Goal: Task Accomplishment & Management: Complete application form

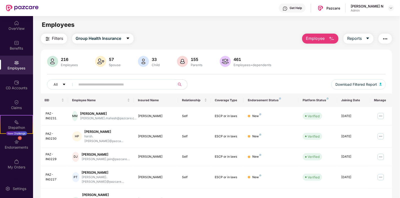
click at [16, 63] on img at bounding box center [16, 62] width 5 height 5
click at [313, 41] on span "Employee" at bounding box center [315, 38] width 19 height 6
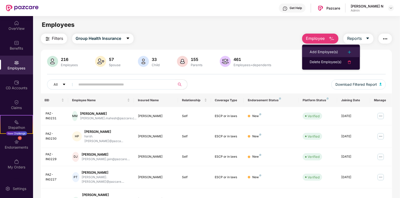
click at [335, 52] on div "Add Employee(s)" at bounding box center [324, 52] width 28 height 6
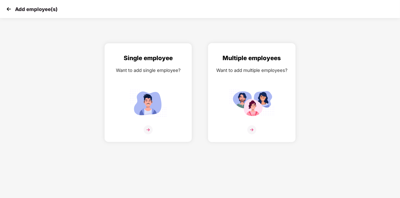
click at [252, 134] on img at bounding box center [252, 129] width 9 height 9
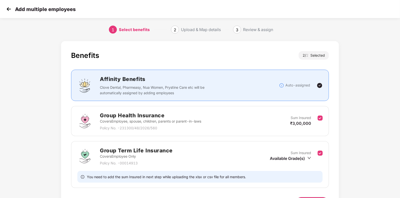
scroll to position [33, 0]
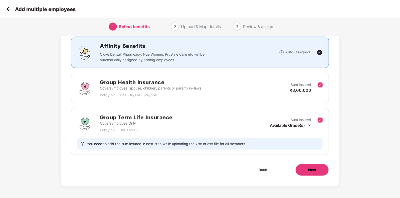
click at [308, 168] on span "Next" at bounding box center [312, 170] width 8 height 6
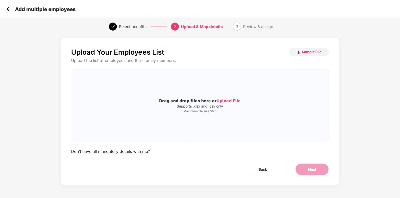
scroll to position [0, 0]
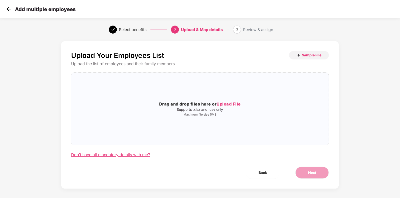
click at [109, 154] on div "Don’t have all mandatory details with me?" at bounding box center [110, 154] width 79 height 5
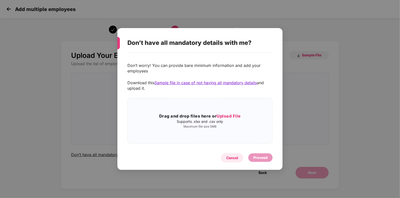
click at [231, 161] on div "Cancel" at bounding box center [232, 157] width 22 height 9
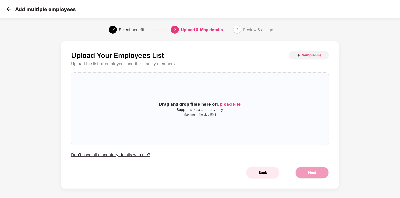
click at [262, 173] on span "Back" at bounding box center [263, 173] width 8 height 6
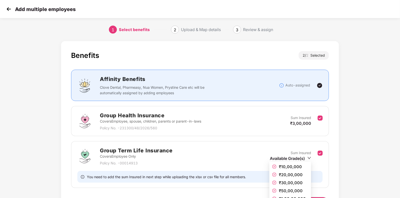
click at [310, 158] on icon "down" at bounding box center [310, 158] width 4 height 4
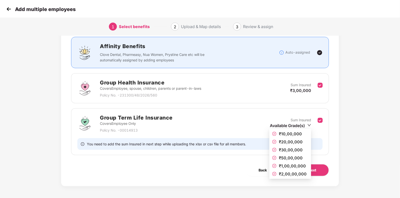
scroll to position [33, 0]
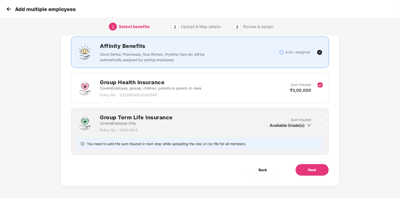
click at [309, 123] on icon "down" at bounding box center [309, 125] width 4 height 4
click at [309, 125] on icon "down" at bounding box center [309, 125] width 4 height 4
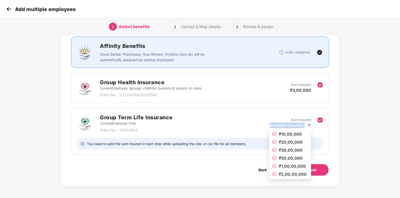
click at [310, 124] on icon "down" at bounding box center [309, 125] width 3 height 2
click at [276, 133] on icon "check-circle" at bounding box center [274, 133] width 3 height 3
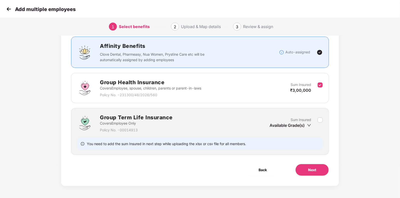
click at [310, 126] on icon "down" at bounding box center [309, 125] width 4 height 4
click at [307, 123] on div "Available Grade(s)" at bounding box center [291, 126] width 42 height 6
click at [308, 124] on icon "down" at bounding box center [310, 125] width 4 height 2
click at [12, 10] on img at bounding box center [9, 9] width 8 height 8
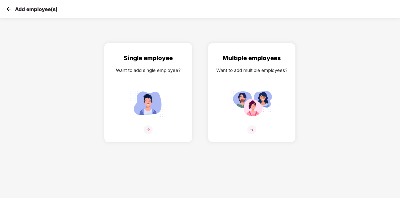
click at [149, 133] on img at bounding box center [148, 129] width 9 height 9
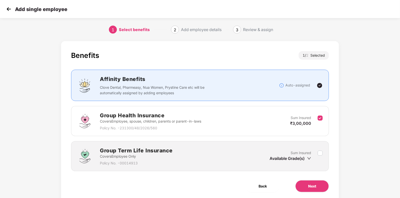
click at [310, 159] on icon "down" at bounding box center [309, 158] width 4 height 4
click at [309, 156] on icon "down" at bounding box center [309, 158] width 4 height 4
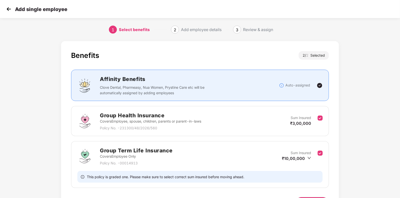
click at [282, 167] on div "Group Term Life Insurance Covers Employee Only Policy No. - 00014913 Sum Insure…" at bounding box center [200, 164] width 258 height 47
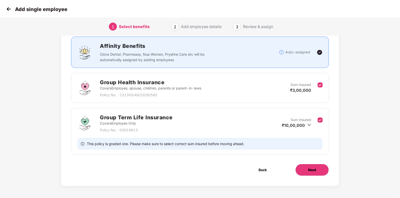
click at [308, 167] on span "Next" at bounding box center [312, 170] width 8 height 6
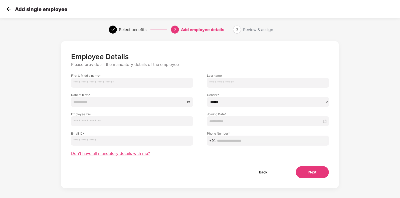
click at [95, 151] on span "Don’t have all mandatory details with me?" at bounding box center [110, 153] width 79 height 5
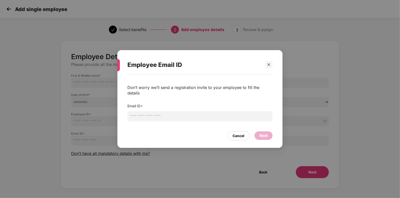
click at [179, 115] on input "email" at bounding box center [200, 116] width 145 height 10
type input "**********"
click at [264, 134] on div "Next" at bounding box center [264, 136] width 8 height 6
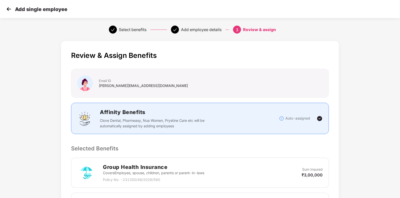
scroll to position [116, 0]
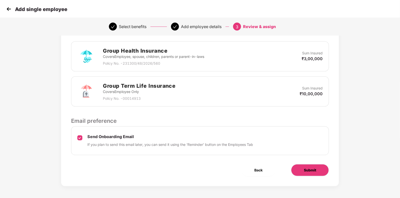
click at [319, 172] on button "Submit" at bounding box center [310, 170] width 38 height 12
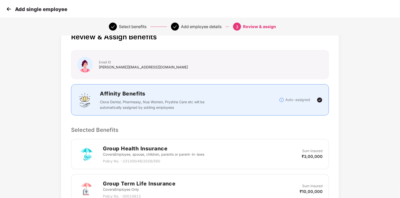
scroll to position [12, 0]
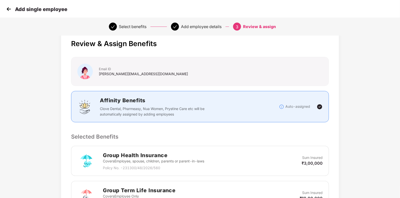
click at [11, 12] on img at bounding box center [9, 9] width 8 height 8
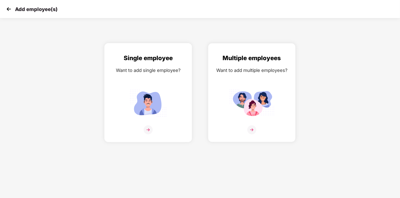
click at [160, 132] on div "Single employee Want to add single employee?" at bounding box center [148, 96] width 77 height 87
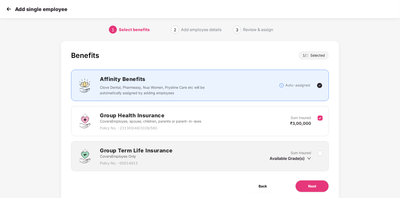
click at [12, 12] on img at bounding box center [9, 9] width 8 height 8
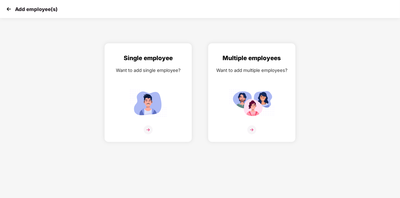
click at [10, 7] on img at bounding box center [9, 9] width 8 height 8
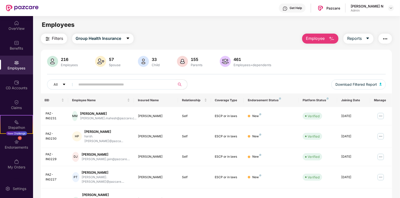
click at [122, 85] on input "text" at bounding box center [124, 85] width 90 height 8
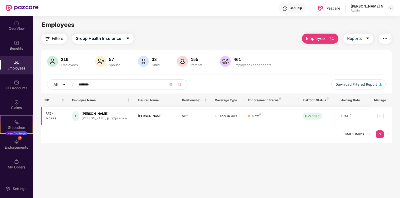
type input "********"
click at [383, 115] on img at bounding box center [381, 116] width 8 height 8
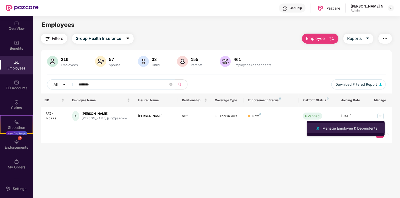
click at [339, 128] on div "Manage Employee & Dependents" at bounding box center [350, 129] width 57 height 6
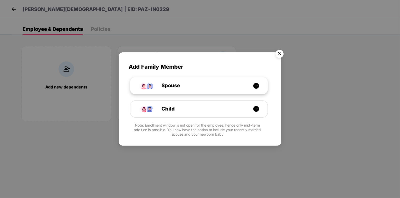
click at [188, 87] on div "Spouse" at bounding box center [201, 86] width 103 height 8
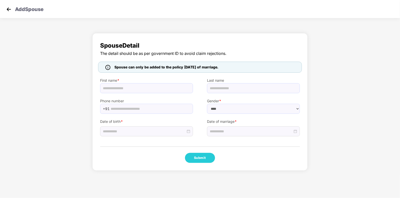
select select "******"
